Goal: Task Accomplishment & Management: Use online tool/utility

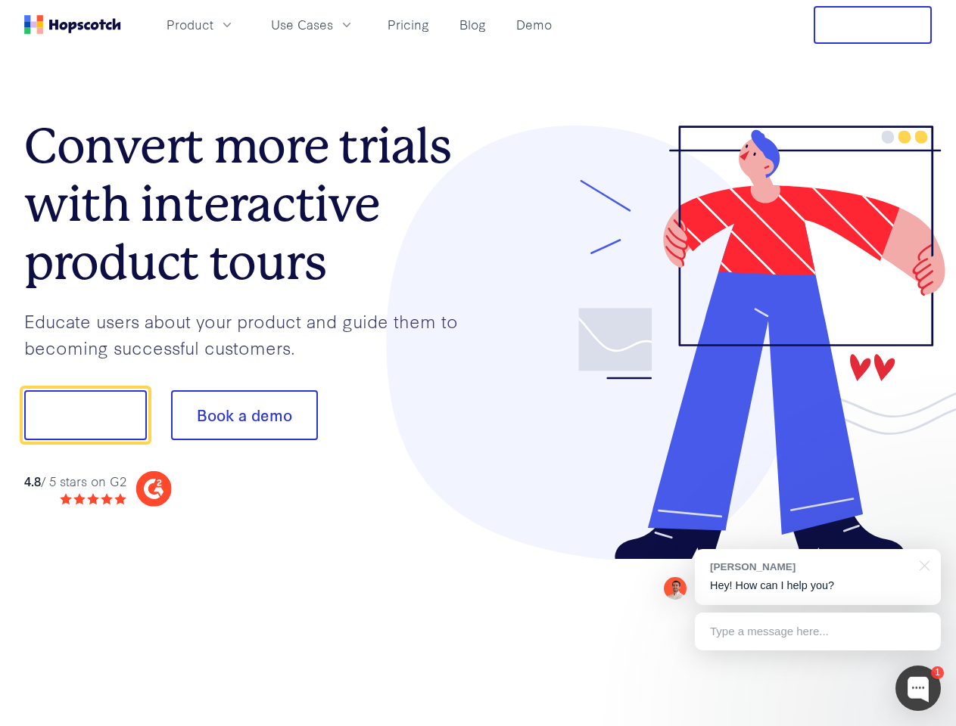
click at [478, 363] on div at bounding box center [705, 343] width 454 height 435
click at [213, 24] on span "Product" at bounding box center [189, 24] width 47 height 19
click at [333, 24] on span "Use Cases" at bounding box center [302, 24] width 62 height 19
click at [872, 25] on button "Free Trial" at bounding box center [872, 25] width 118 height 38
click at [85, 415] on button "Show me!" at bounding box center [85, 415] width 123 height 50
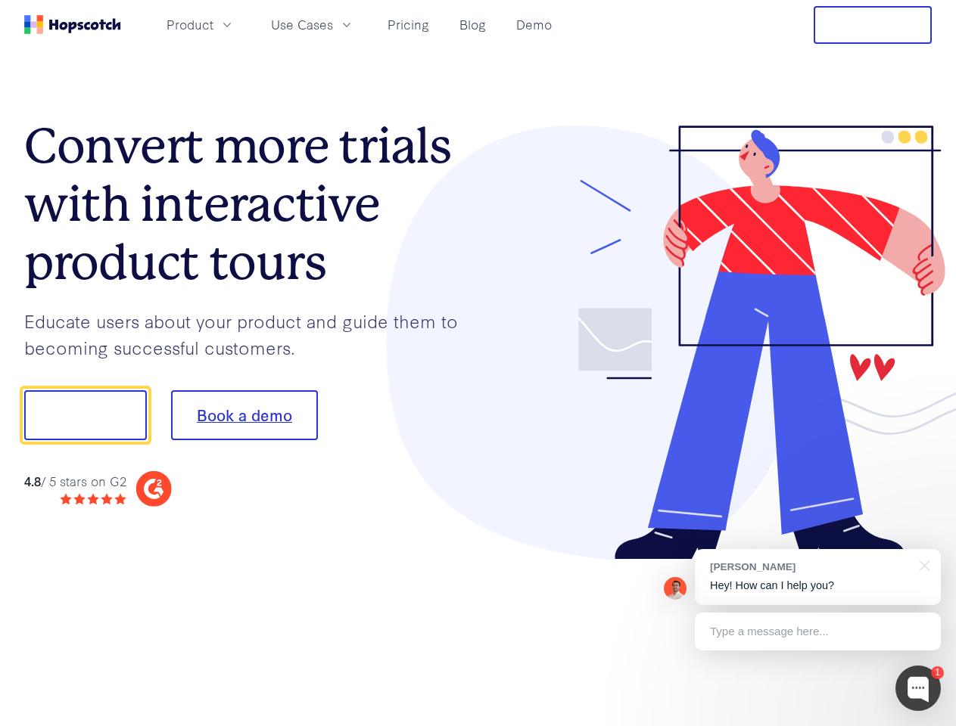
click at [244, 415] on button "Book a demo" at bounding box center [244, 415] width 147 height 50
click at [918, 689] on div at bounding box center [917, 688] width 45 height 45
click at [817, 577] on div "[PERSON_NAME] Hey! How can I help you?" at bounding box center [818, 577] width 246 height 56
click at [922, 565] on div at bounding box center [922, 564] width 38 height 31
click at [817, 632] on div "Type a message here..." at bounding box center [818, 632] width 246 height 38
